Goal: Task Accomplishment & Management: Manage account settings

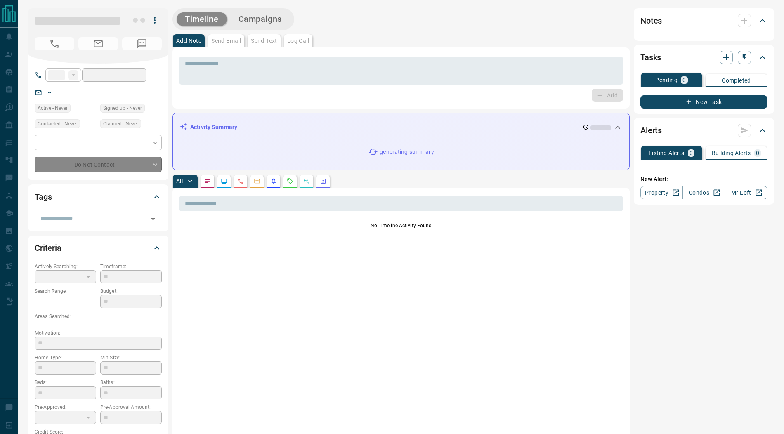
type input "**"
type input "**********"
type input "*"
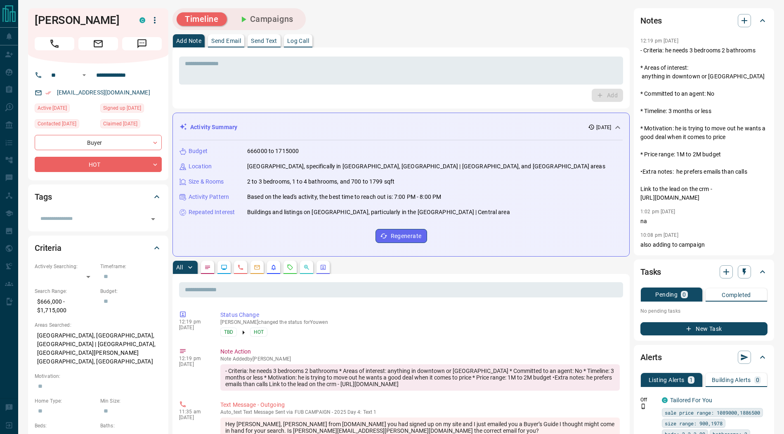
drag, startPoint x: 273, startPoint y: 21, endPoint x: 389, endPoint y: 17, distance: 116.4
click at [273, 21] on button "Campaigns" at bounding box center [265, 19] width 71 height 14
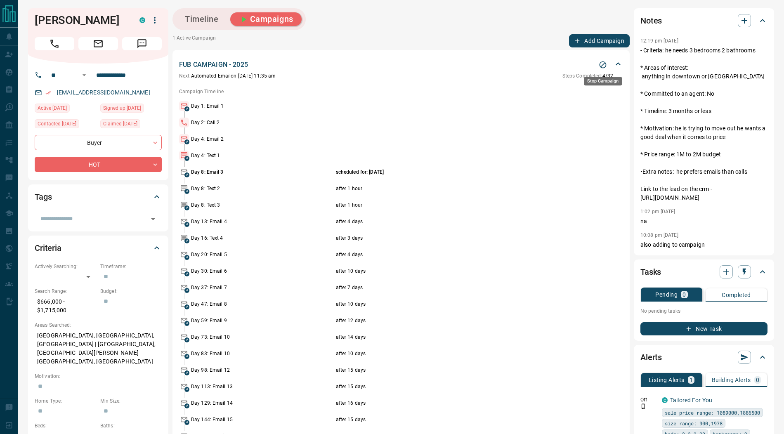
click at [601, 65] on icon "Stop Campaign" at bounding box center [603, 65] width 8 height 8
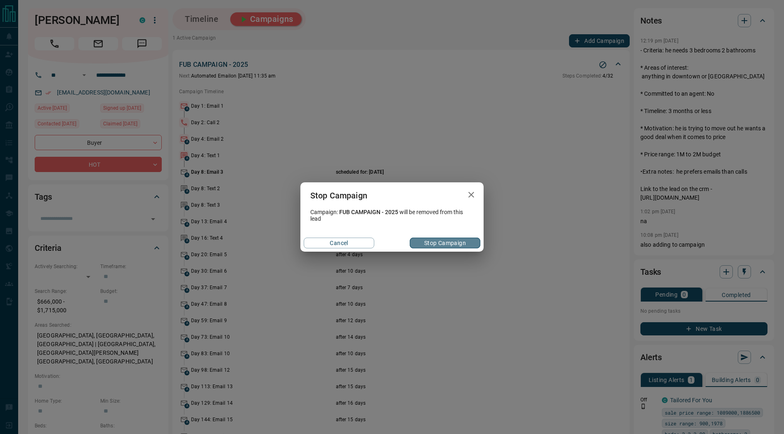
click at [454, 241] on button "Stop Campaign" at bounding box center [445, 243] width 71 height 11
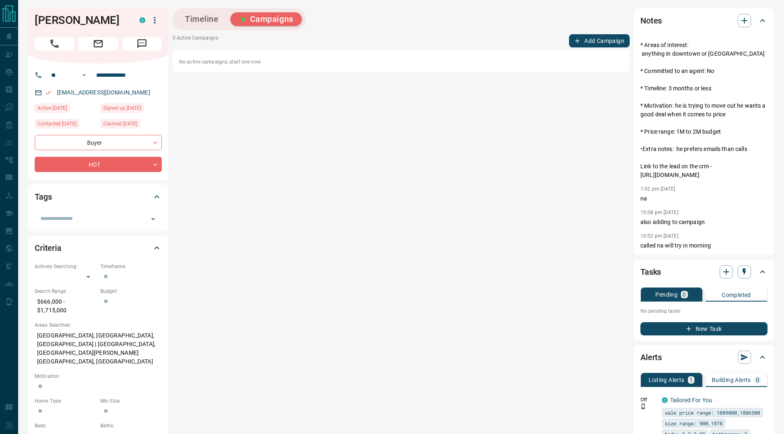
scroll to position [266, 0]
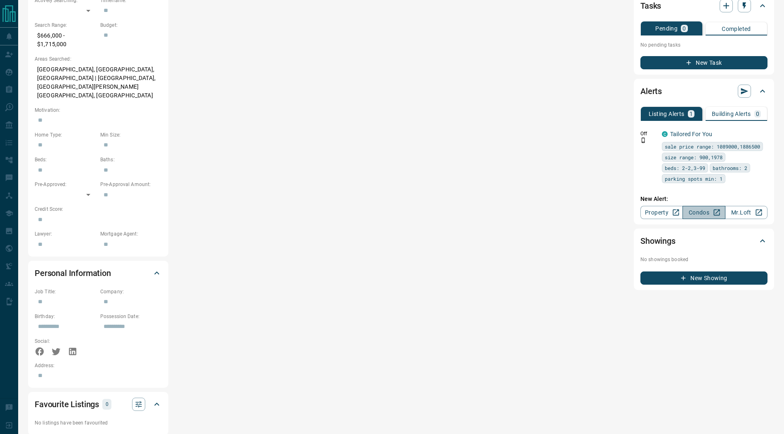
click at [706, 213] on link "Condos" at bounding box center [703, 212] width 42 height 13
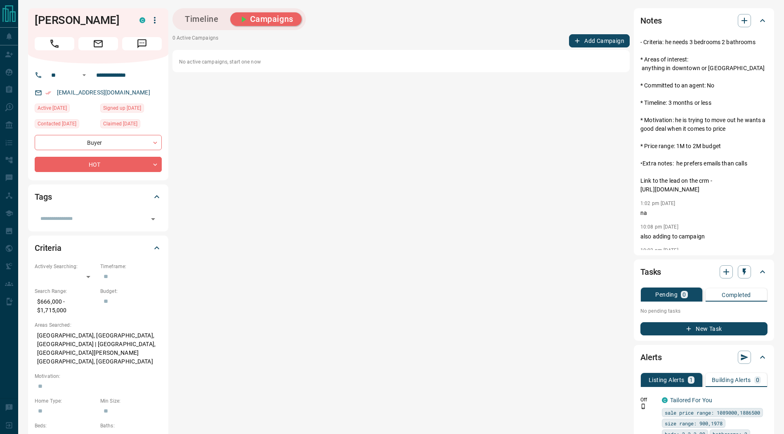
scroll to position [0, 0]
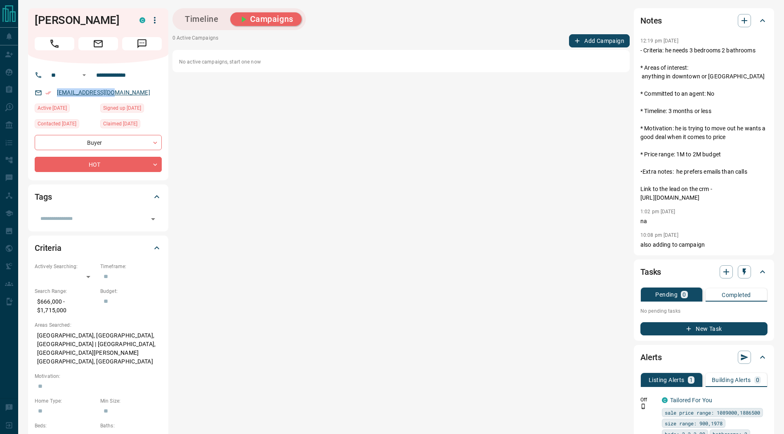
drag, startPoint x: 130, startPoint y: 92, endPoint x: 58, endPoint y: 90, distance: 72.7
click at [58, 90] on div "[EMAIL_ADDRESS][DOMAIN_NAME]" at bounding box center [98, 93] width 127 height 14
copy link "[EMAIL_ADDRESS][DOMAIN_NAME]"
click at [742, 275] on icon "button" at bounding box center [744, 272] width 8 height 8
click at [716, 316] on li "1 Week Follow-Up" at bounding box center [724, 313] width 56 height 12
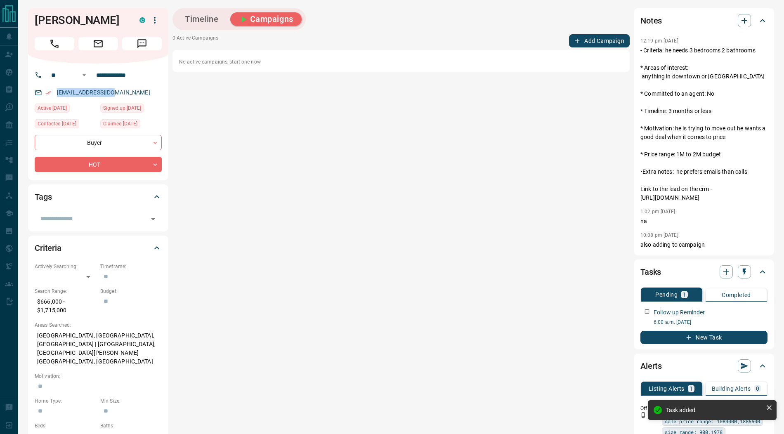
click at [207, 19] on button "Timeline" at bounding box center [202, 19] width 50 height 14
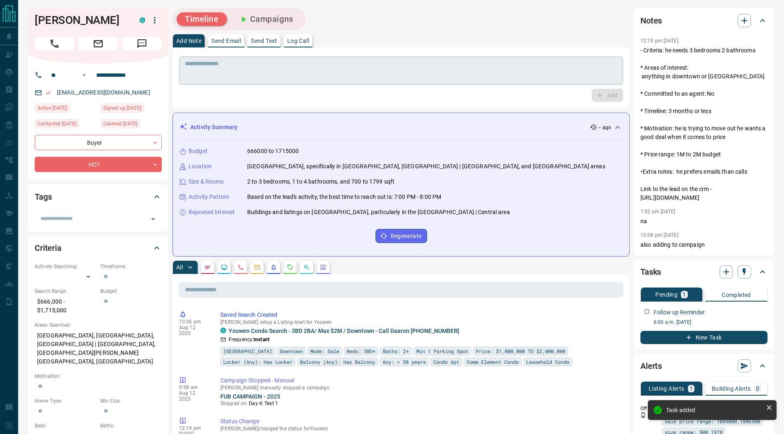
click at [236, 70] on textarea at bounding box center [401, 70] width 432 height 21
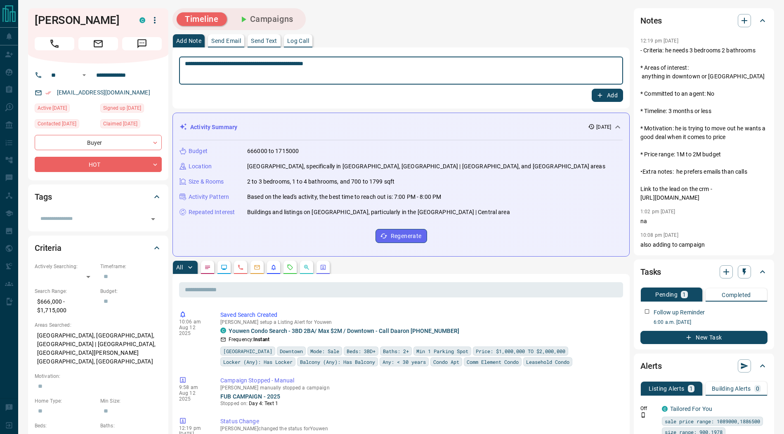
type textarea "**********"
drag, startPoint x: 604, startPoint y: 99, endPoint x: 567, endPoint y: 92, distance: 37.6
click at [603, 98] on icon "button" at bounding box center [599, 95] width 7 height 7
